Goal: Information Seeking & Learning: Learn about a topic

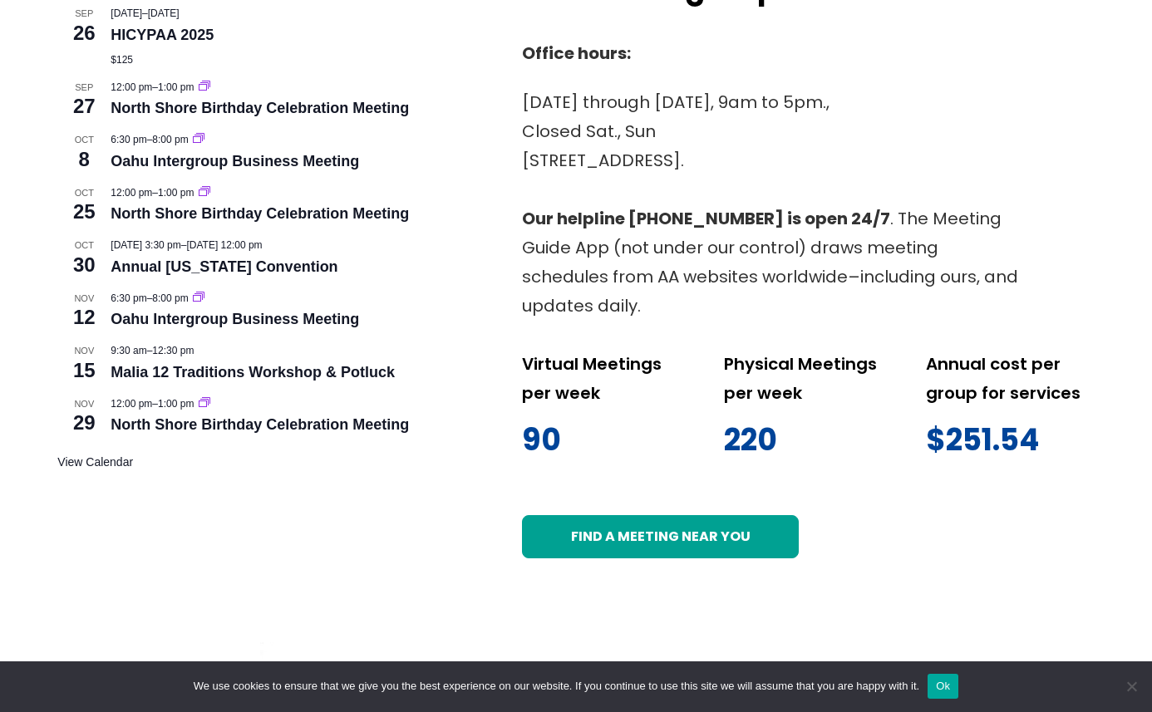
scroll to position [682, 0]
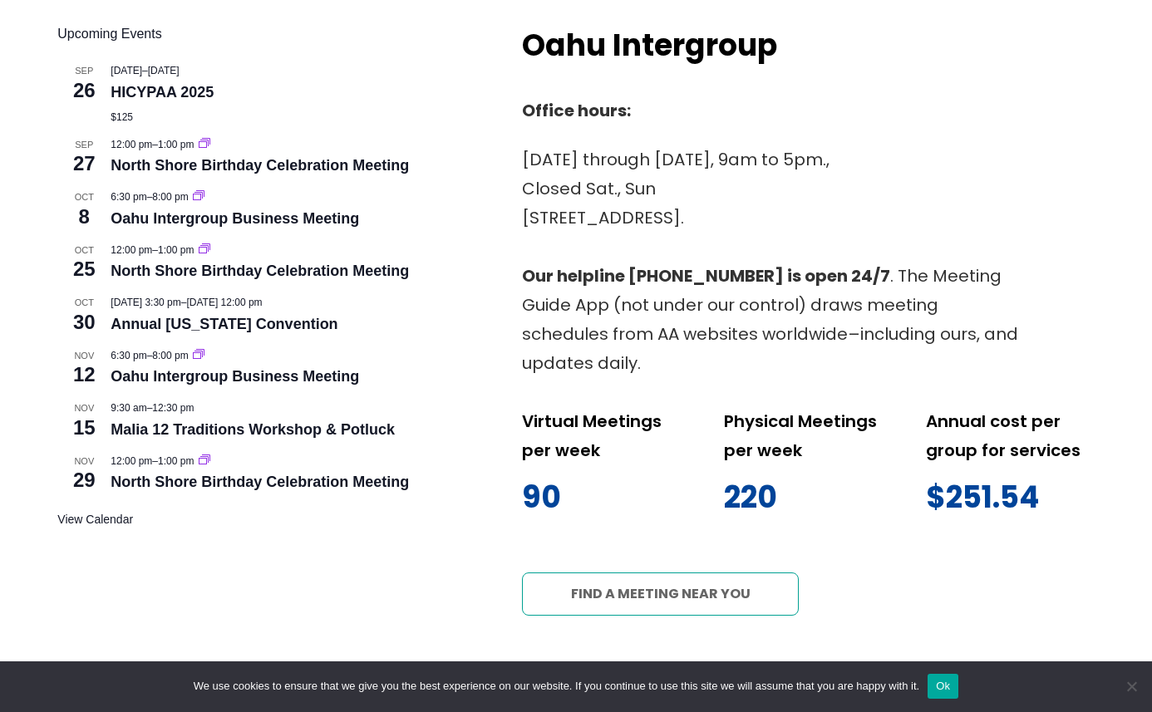
click at [605, 600] on link "Find a meeting near you" at bounding box center [660, 594] width 276 height 43
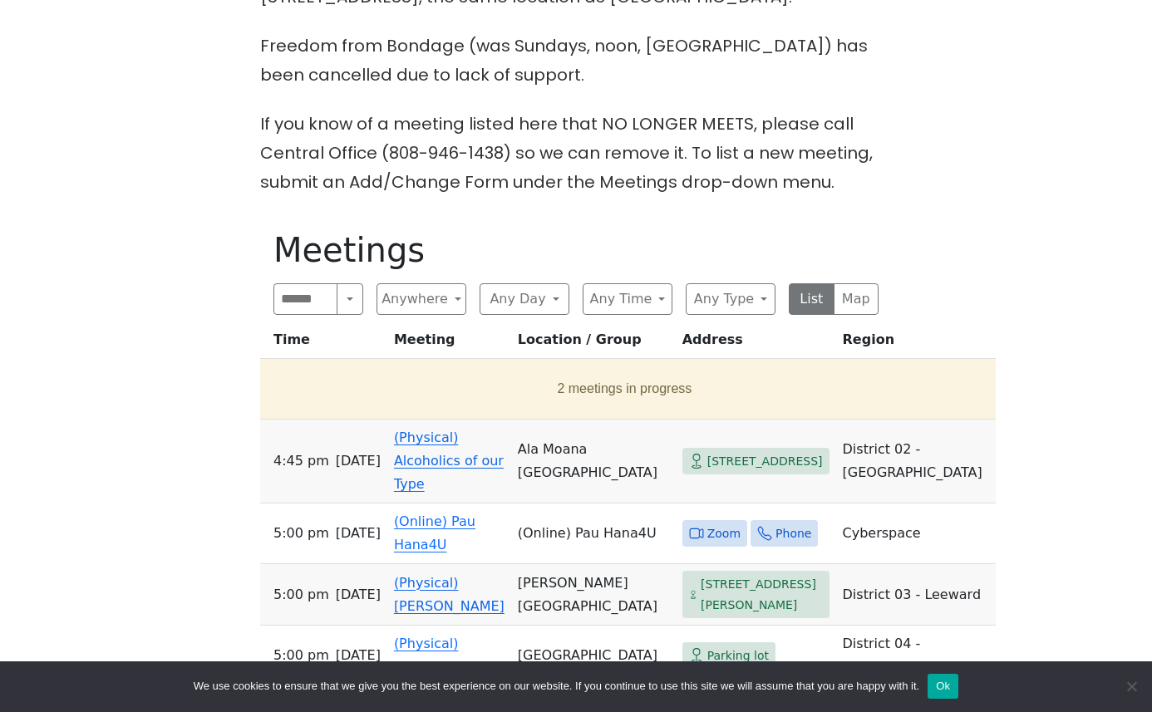
scroll to position [515, 0]
click at [352, 301] on button "Search" at bounding box center [350, 299] width 27 height 32
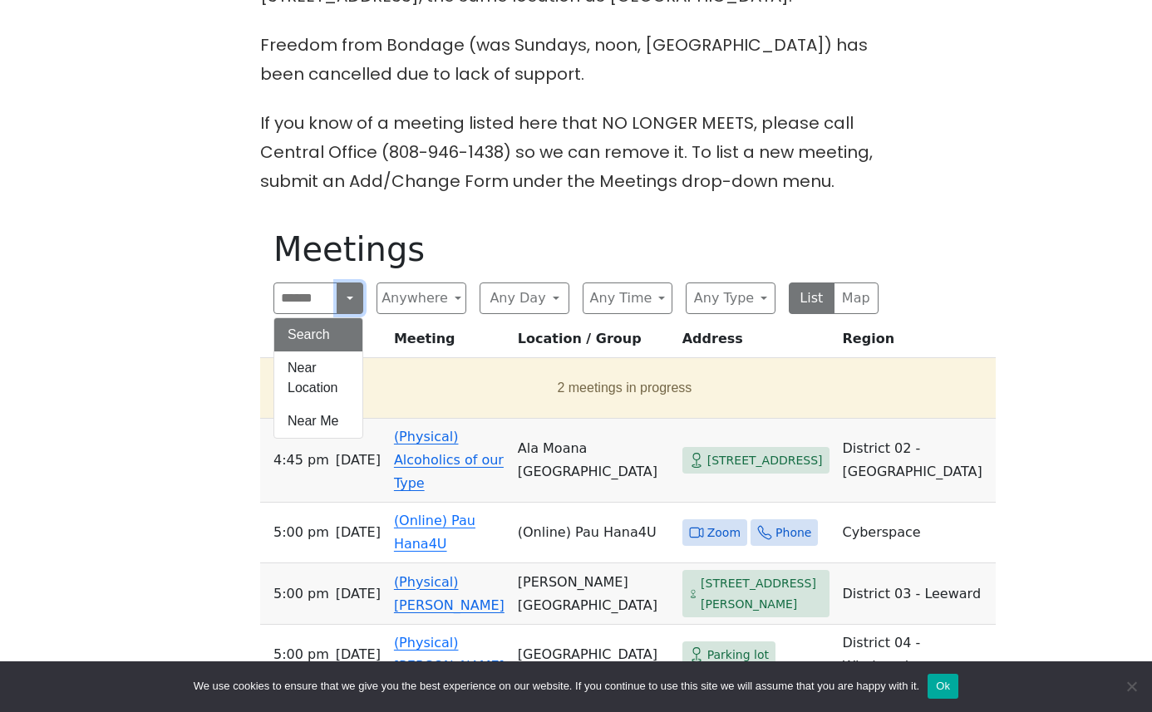
click at [352, 301] on button "Search" at bounding box center [350, 299] width 27 height 32
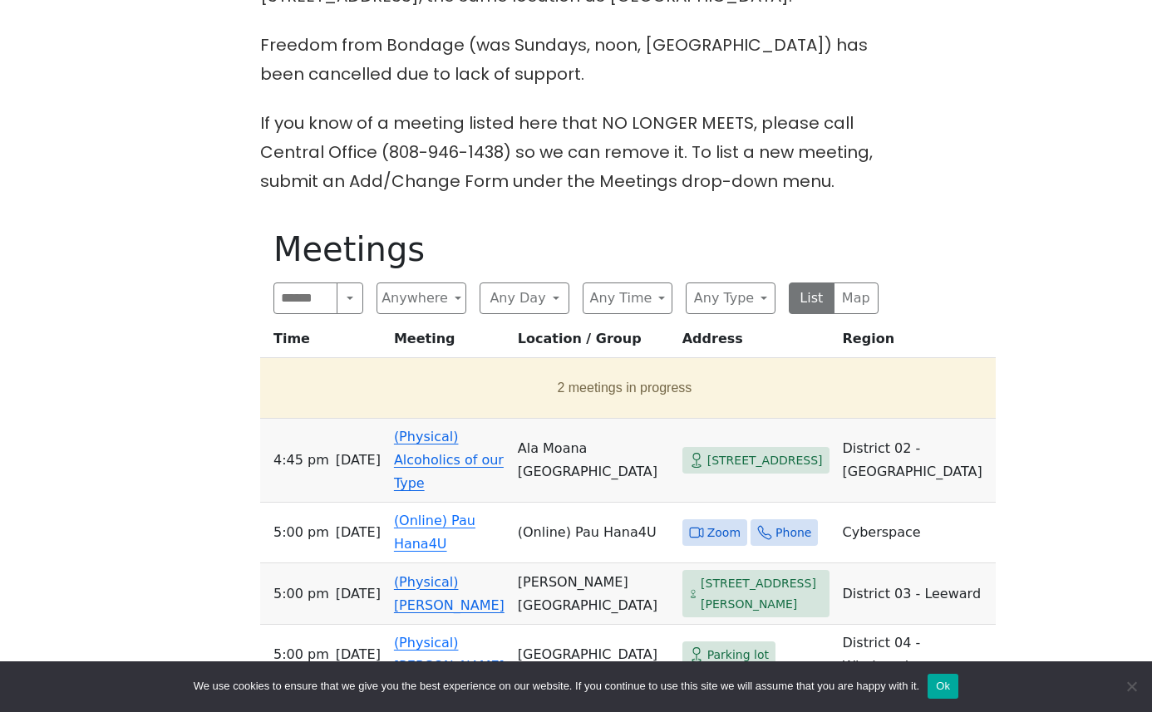
click at [214, 386] on div "On [DATE] (only), the Serenity Group will meet at [DEMOGRAPHIC_DATA] at [STREET…" at bounding box center [575, 570] width 1037 height 1234
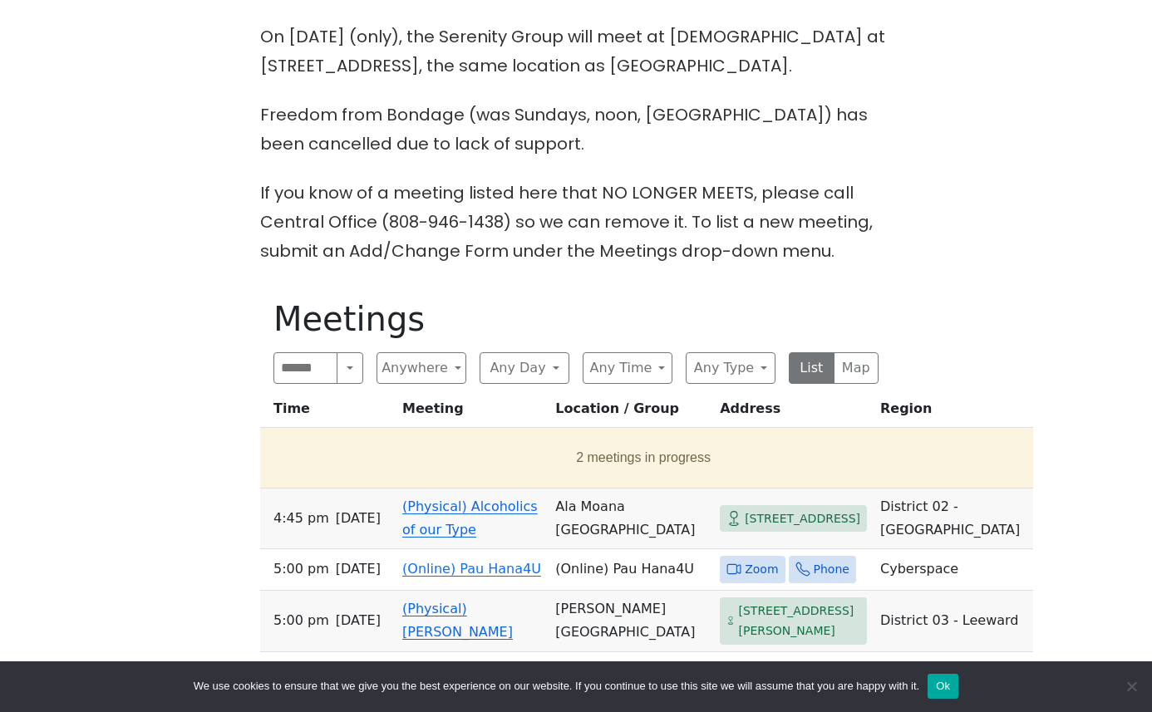
scroll to position [1058, 0]
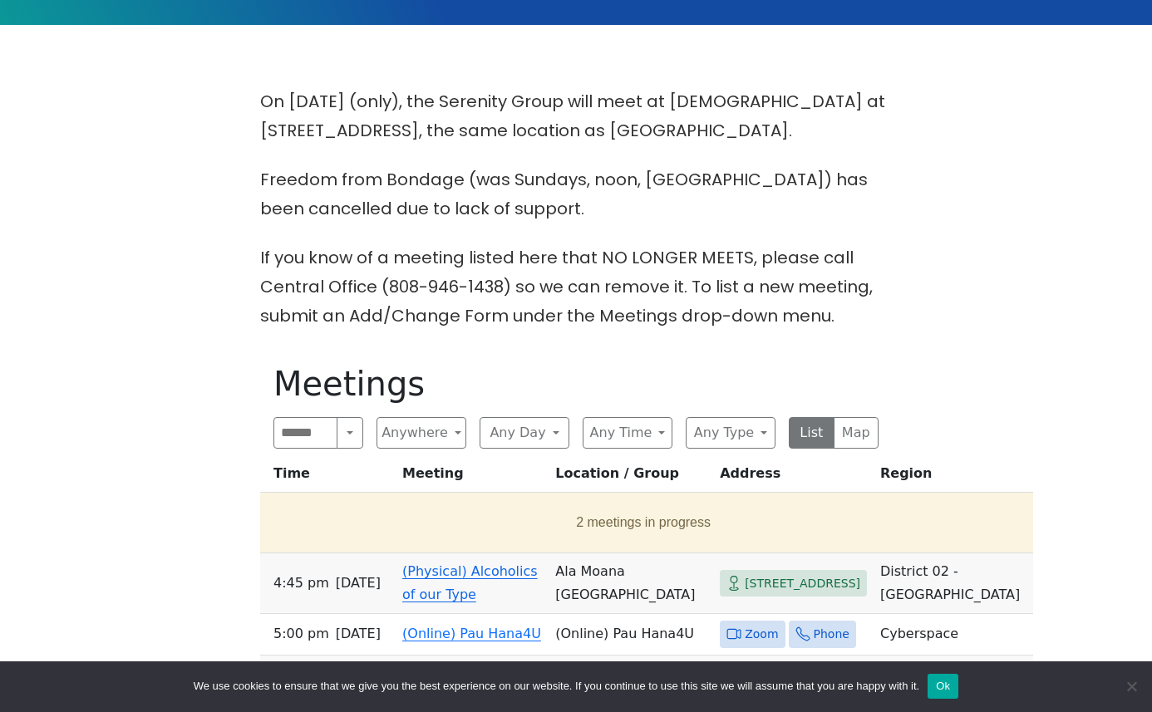
scroll to position [0, 0]
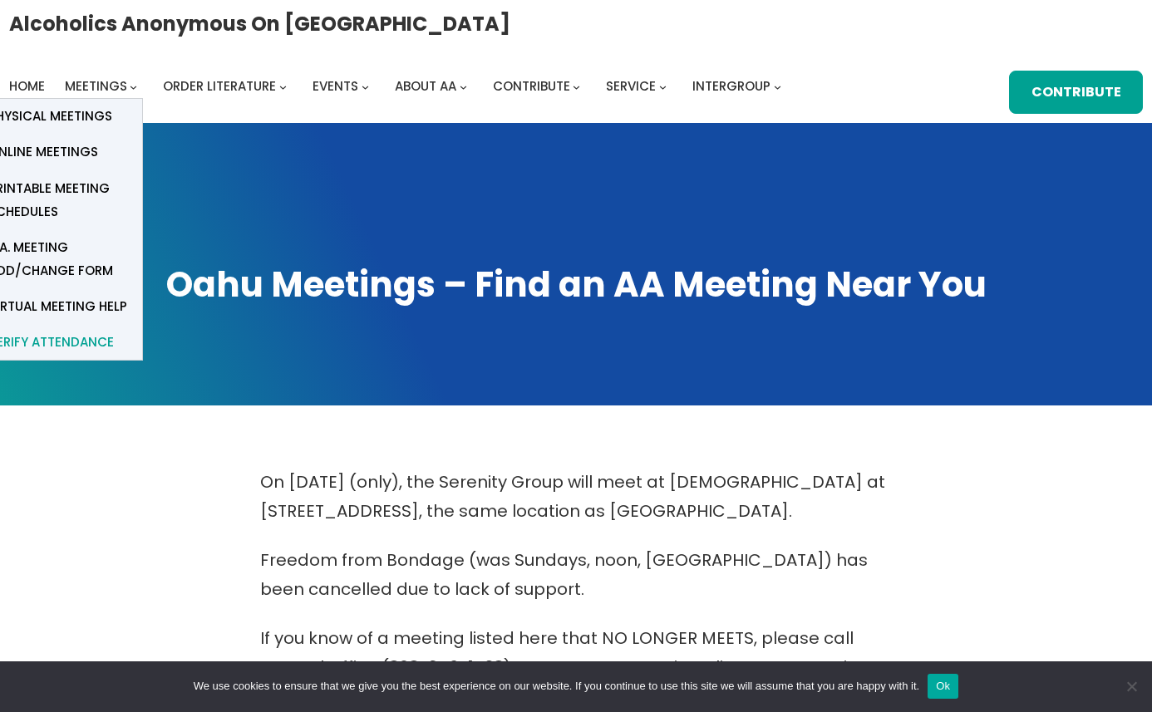
click at [114, 331] on span "verify attendance" at bounding box center [51, 342] width 126 height 23
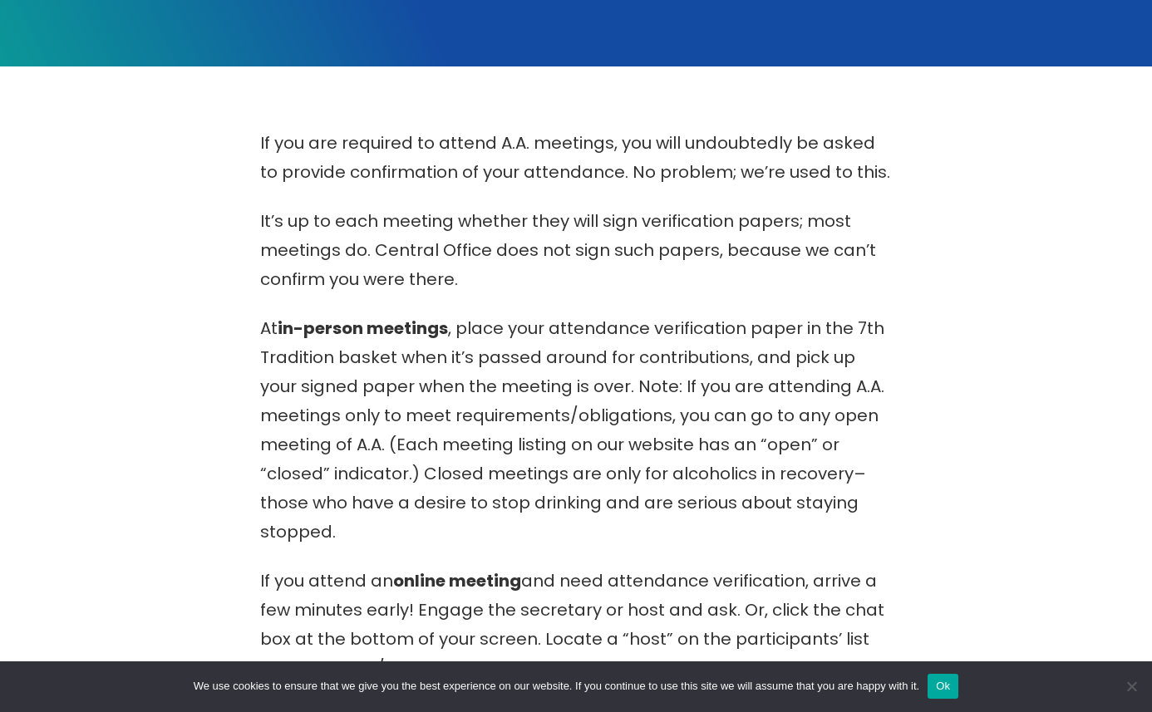
scroll to position [343, 0]
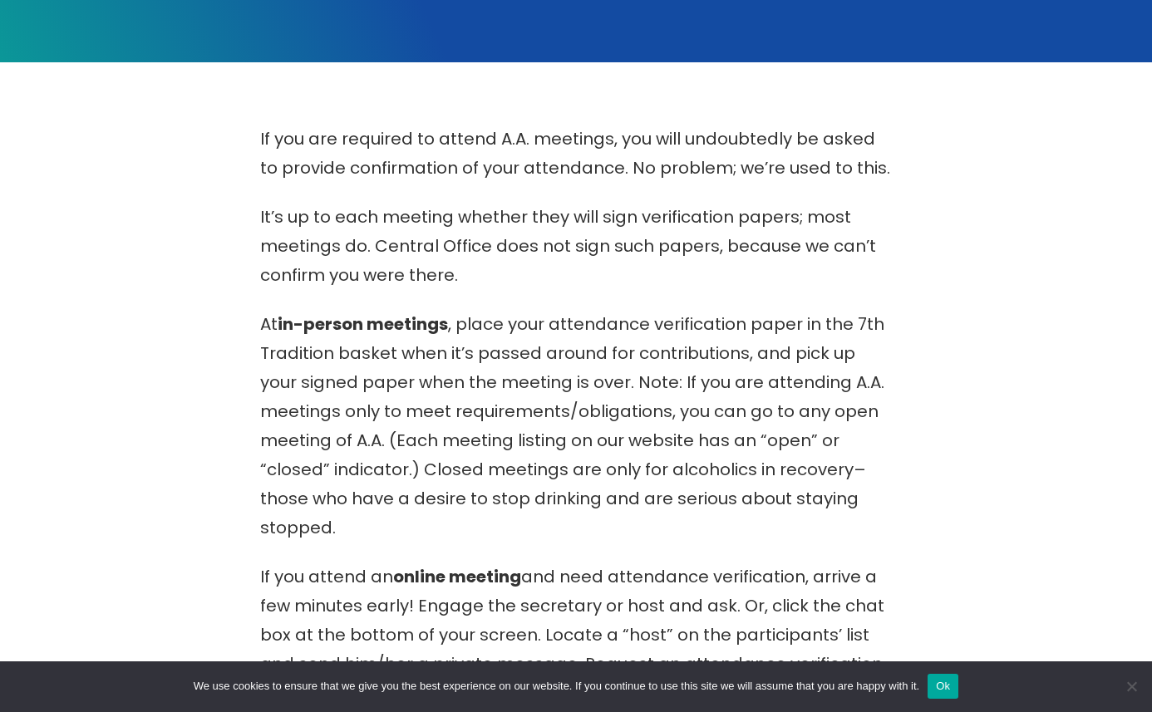
click at [231, 502] on div "If you are required to attend A.A. meetings, you will undoubtedly be asked to p…" at bounding box center [575, 495] width 1037 height 740
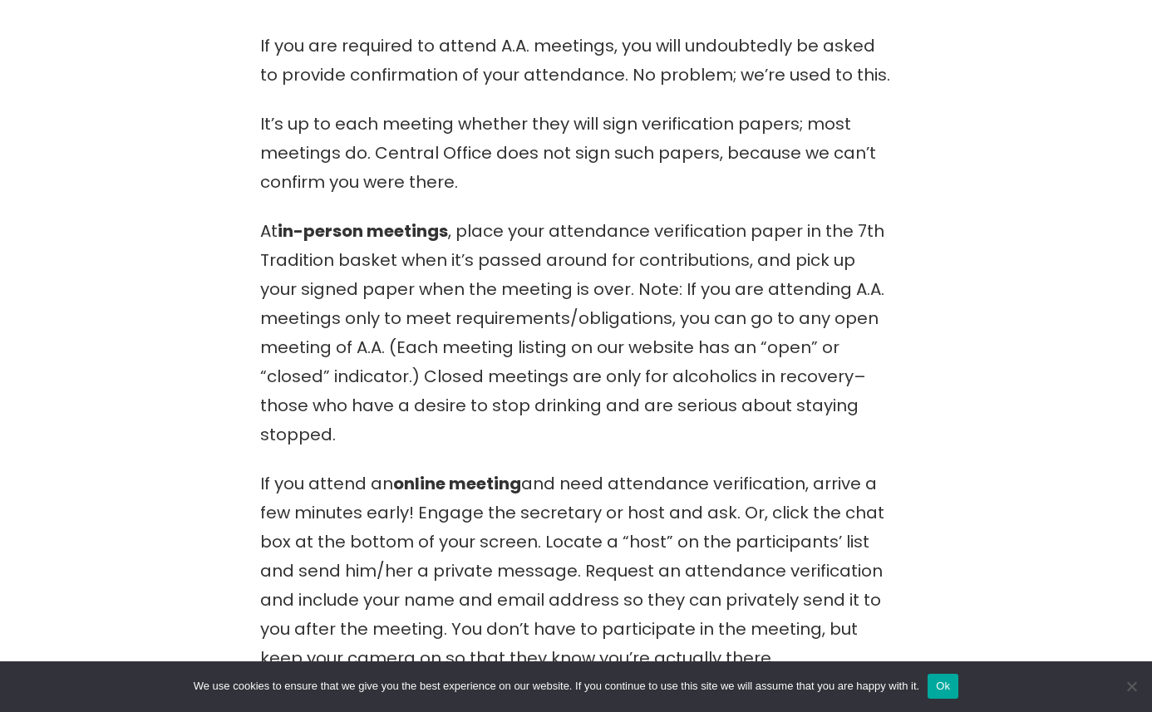
scroll to position [0, 0]
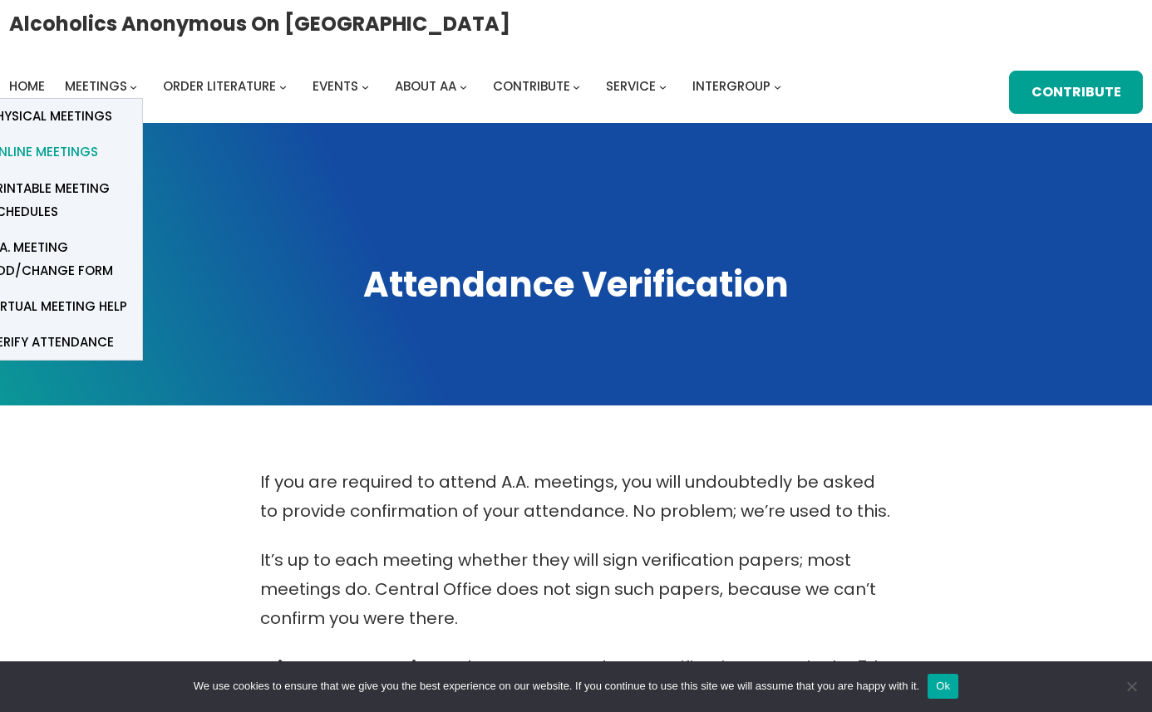
click at [98, 140] on span "Online Meetings" at bounding box center [43, 151] width 110 height 23
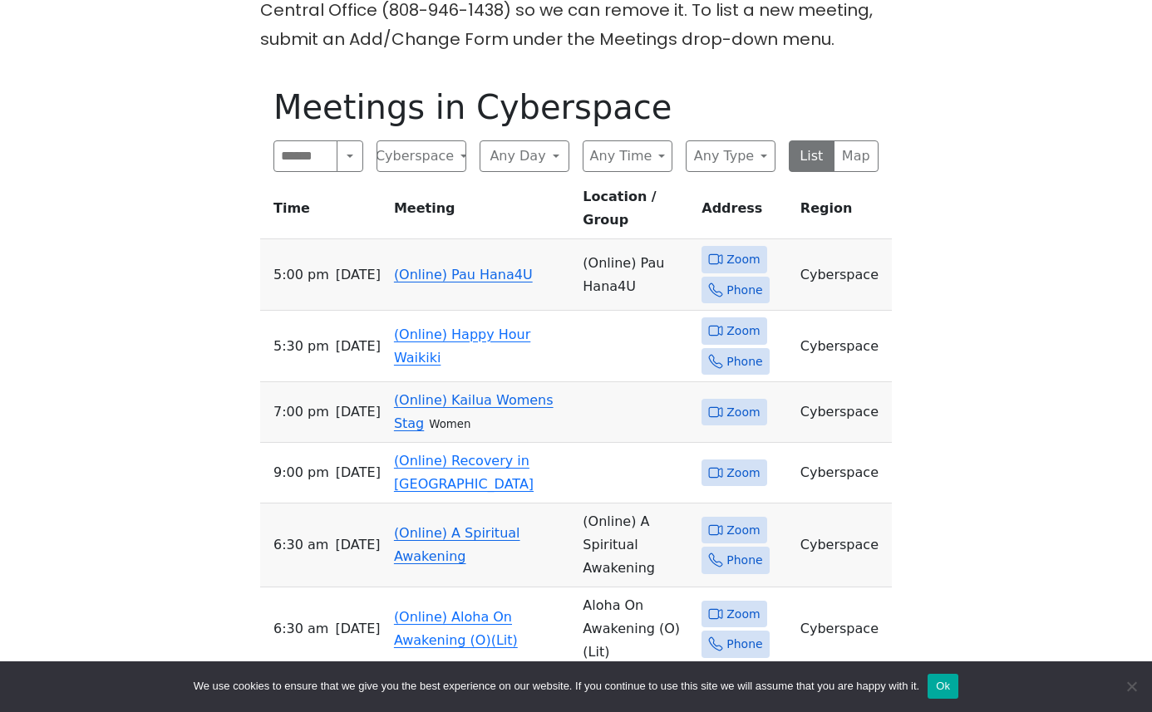
scroll to position [633, 0]
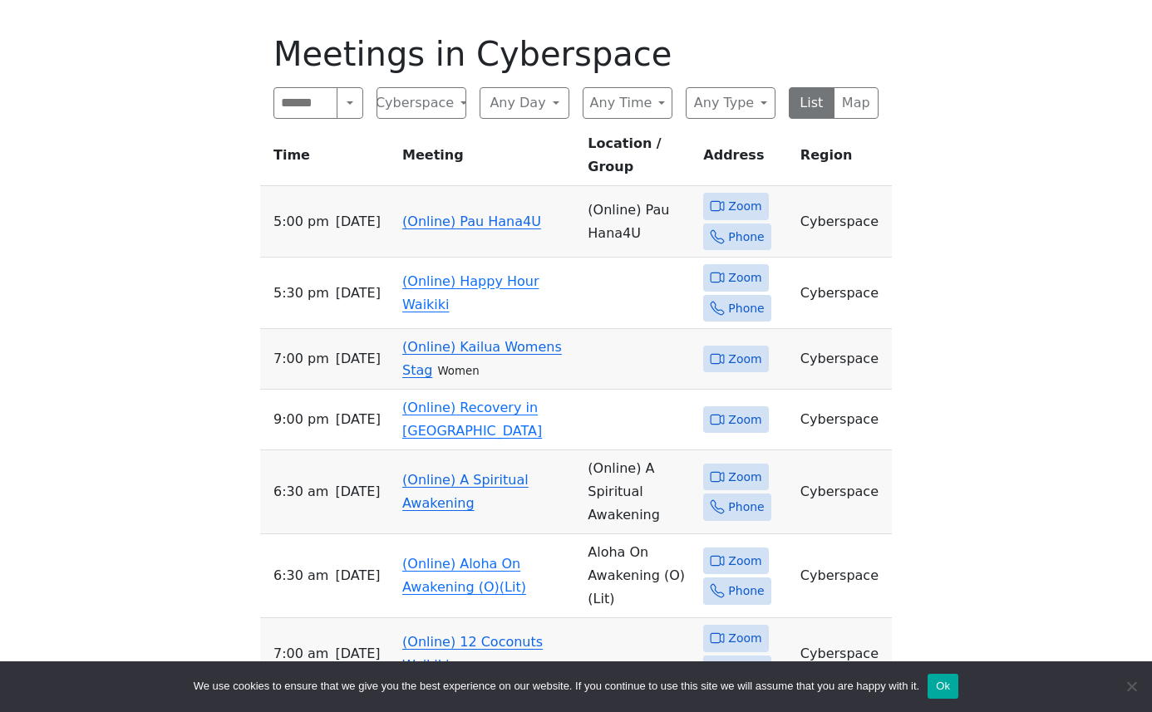
click at [313, 186] on td "5:00 PM Wednesday" at bounding box center [328, 221] width 136 height 71
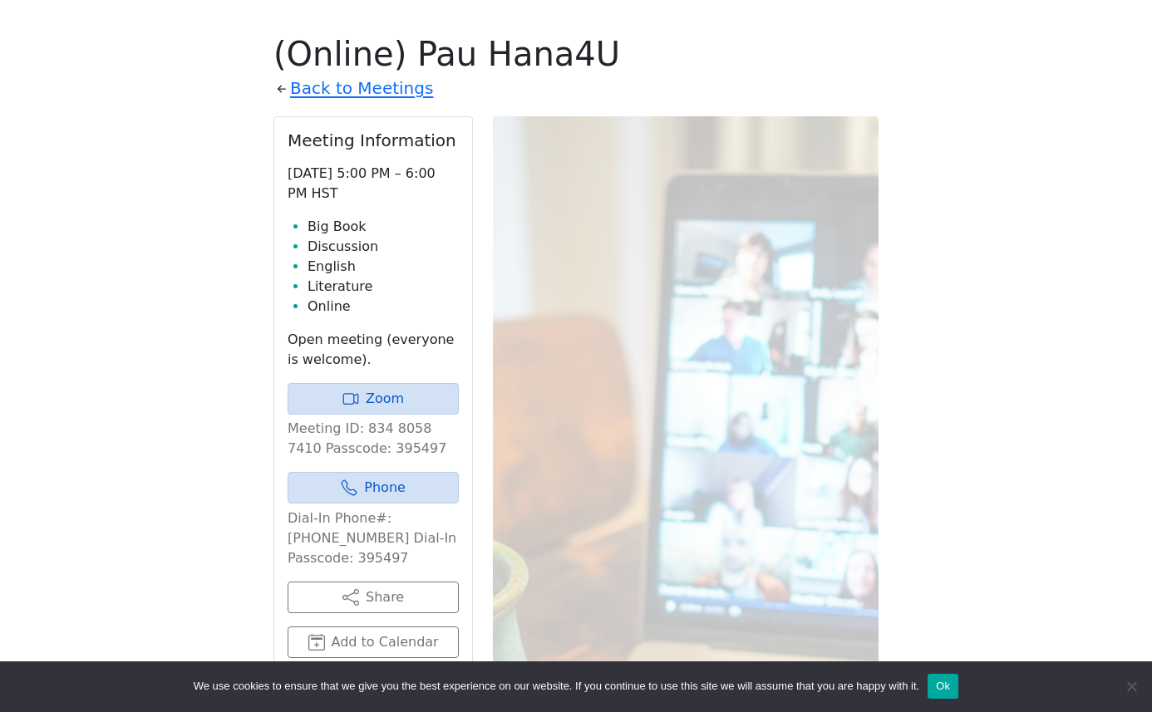
scroll to position [653, 0]
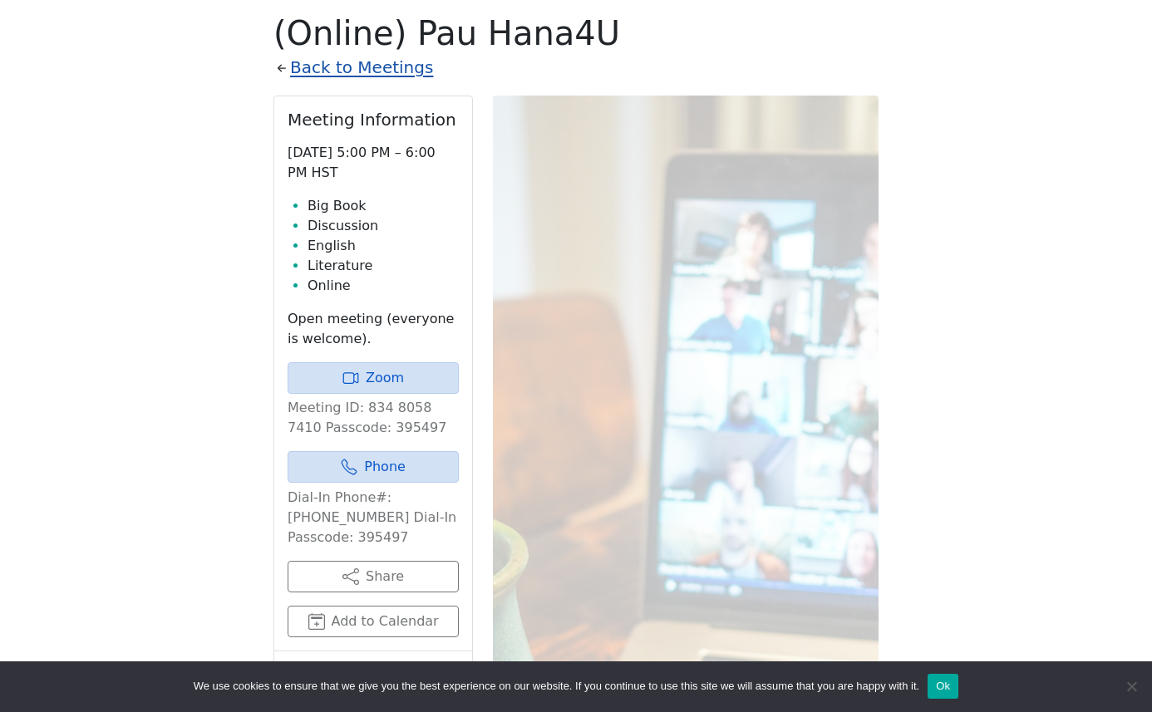
click at [323, 71] on link "Back to Meetings" at bounding box center [361, 67] width 143 height 29
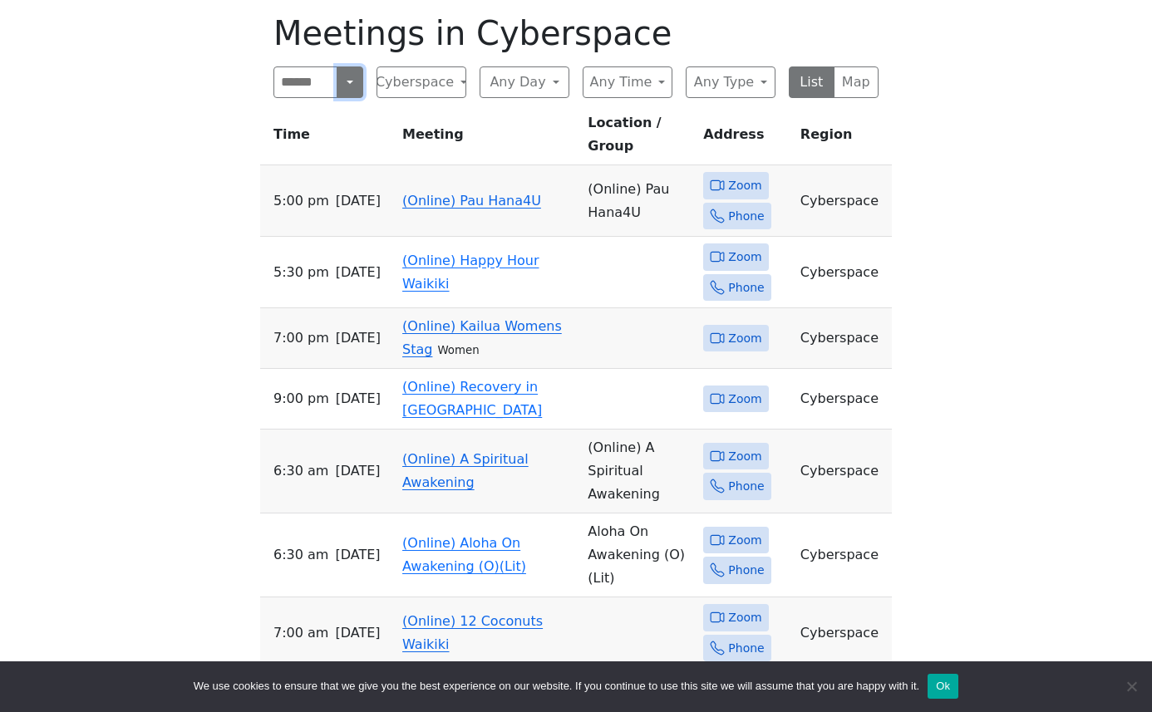
click at [348, 73] on button "Search" at bounding box center [350, 83] width 27 height 32
click at [448, 76] on button "Cyberspace" at bounding box center [422, 83] width 90 height 32
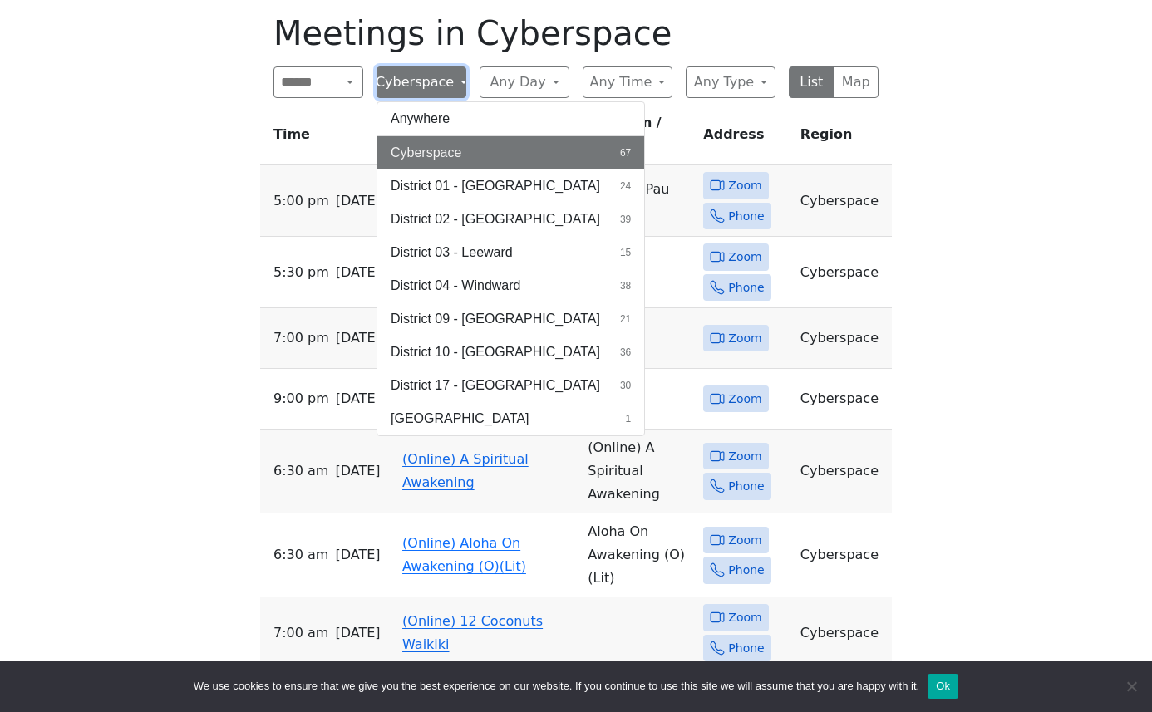
click at [448, 76] on button "Cyberspace" at bounding box center [422, 83] width 90 height 32
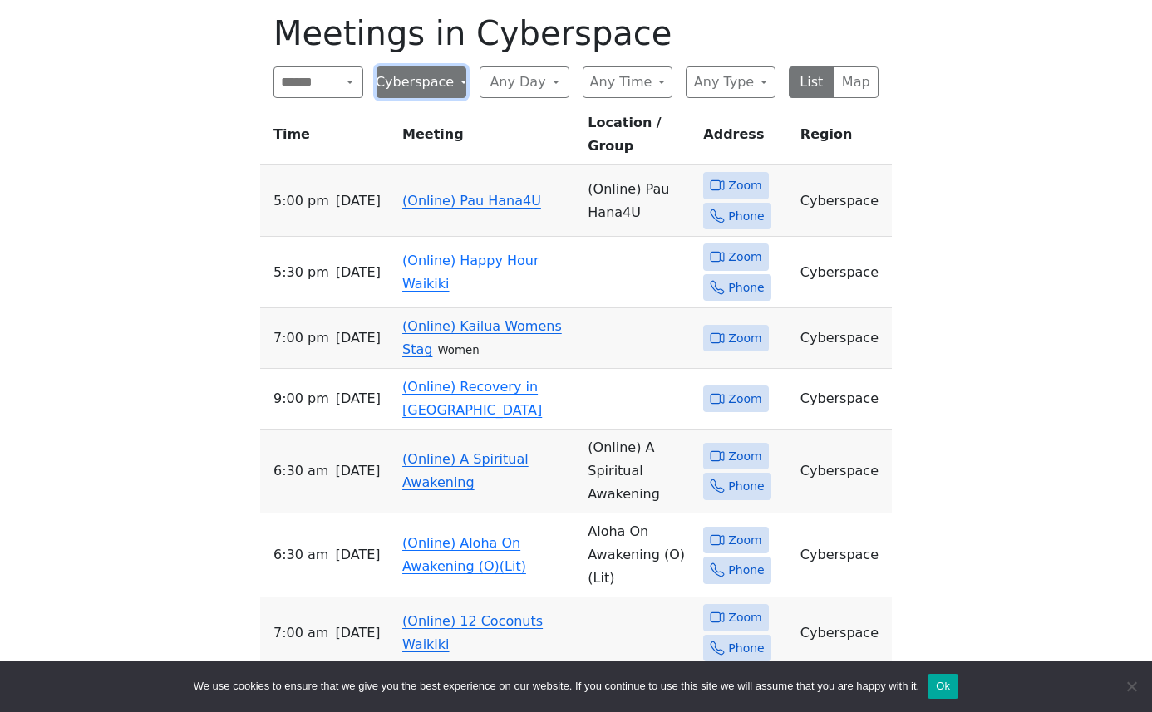
click at [448, 76] on button "Cyberspace" at bounding box center [422, 83] width 90 height 32
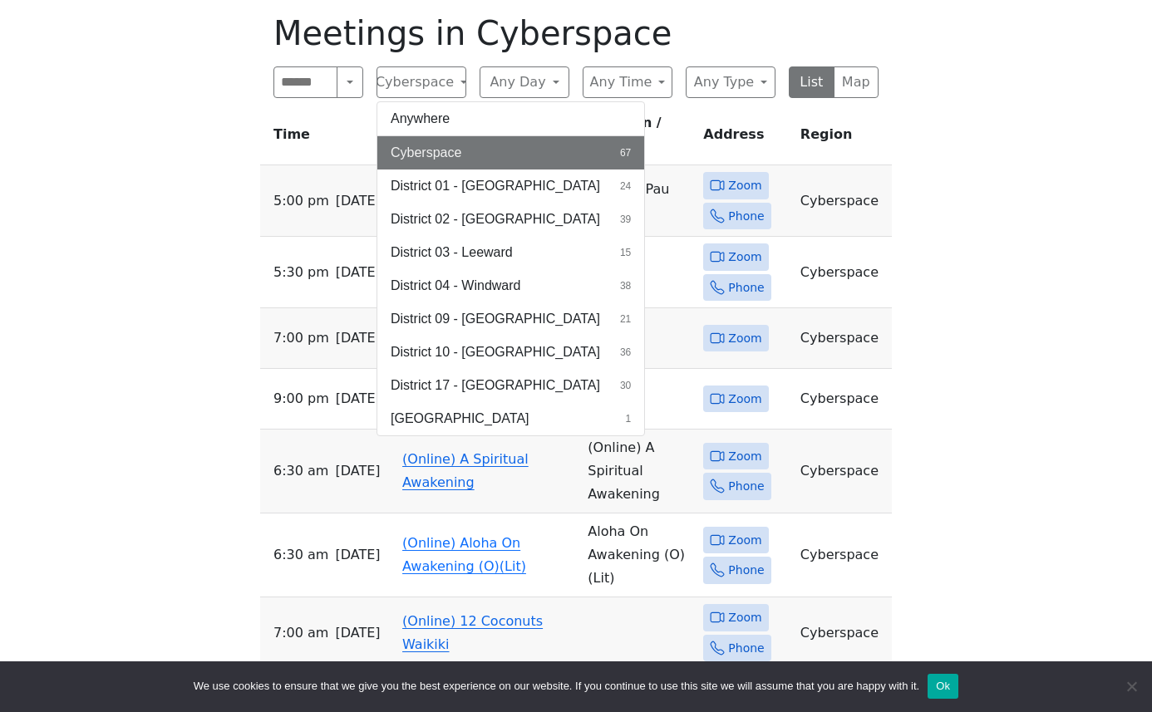
click at [187, 171] on div "Freedom from Bondage (was Sundays, noon, North Shore) has been cancelled due to…" at bounding box center [575, 676] width 1037 height 1723
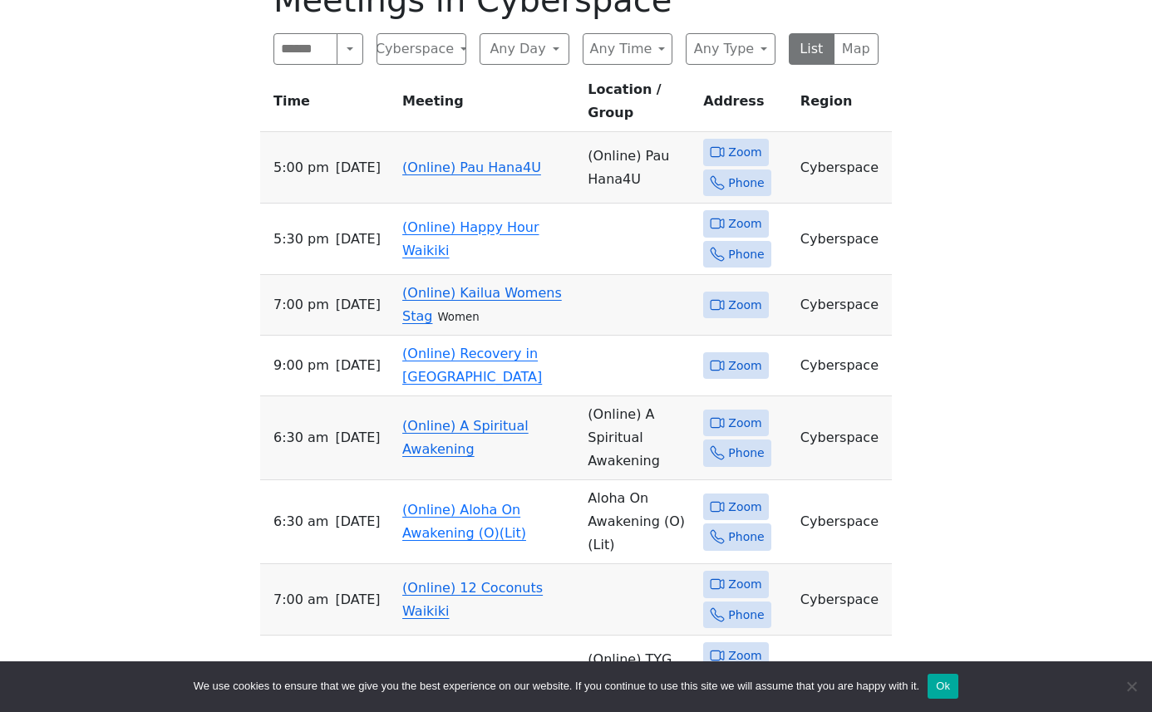
scroll to position [689, 0]
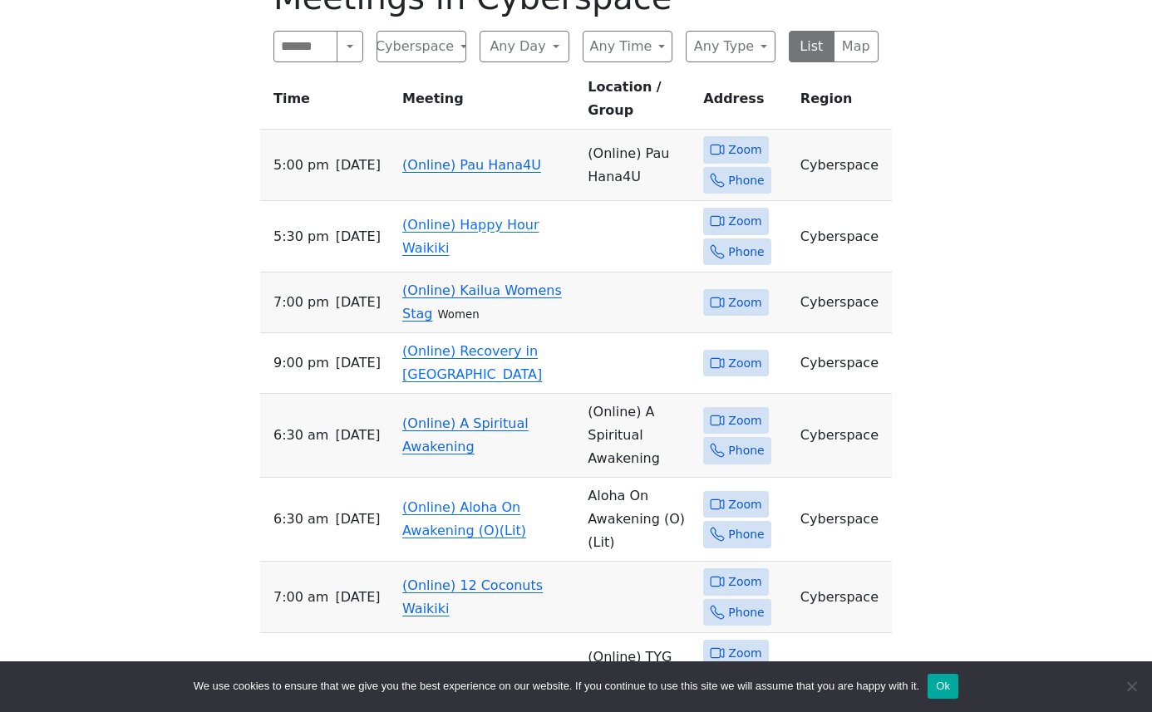
click at [495, 157] on link "(Online) Pau Hana4U" at bounding box center [471, 165] width 139 height 16
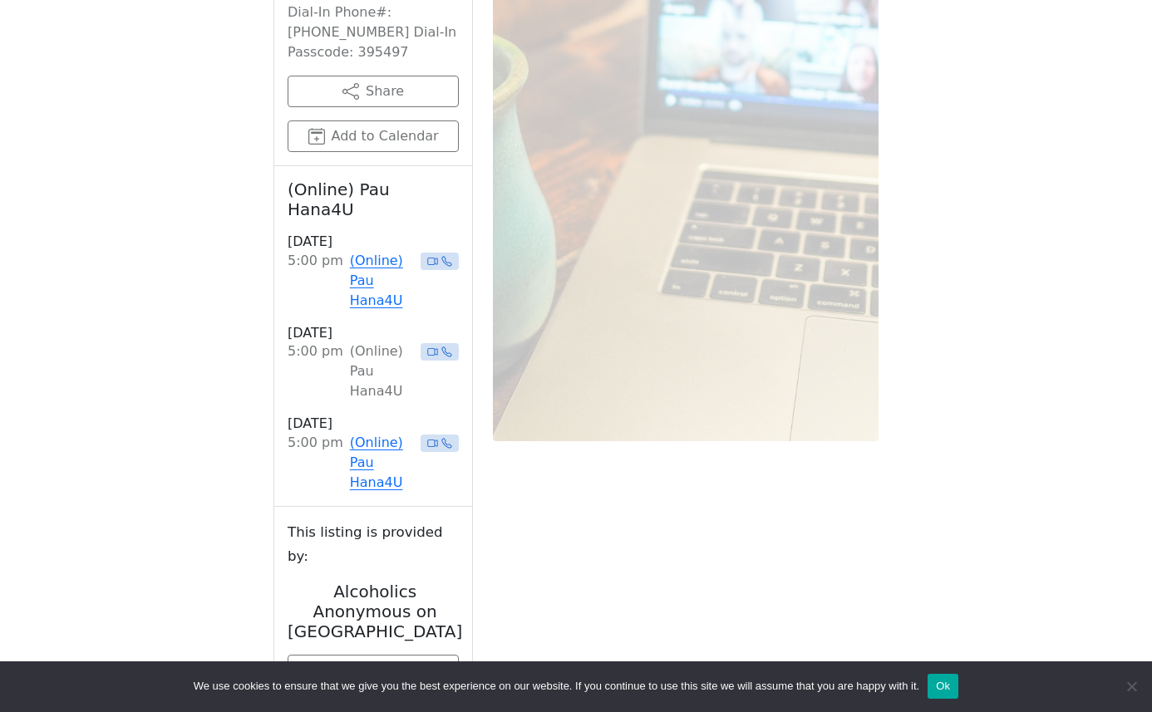
scroll to position [1131, 0]
